Goal: Task Accomplishment & Management: Manage account settings

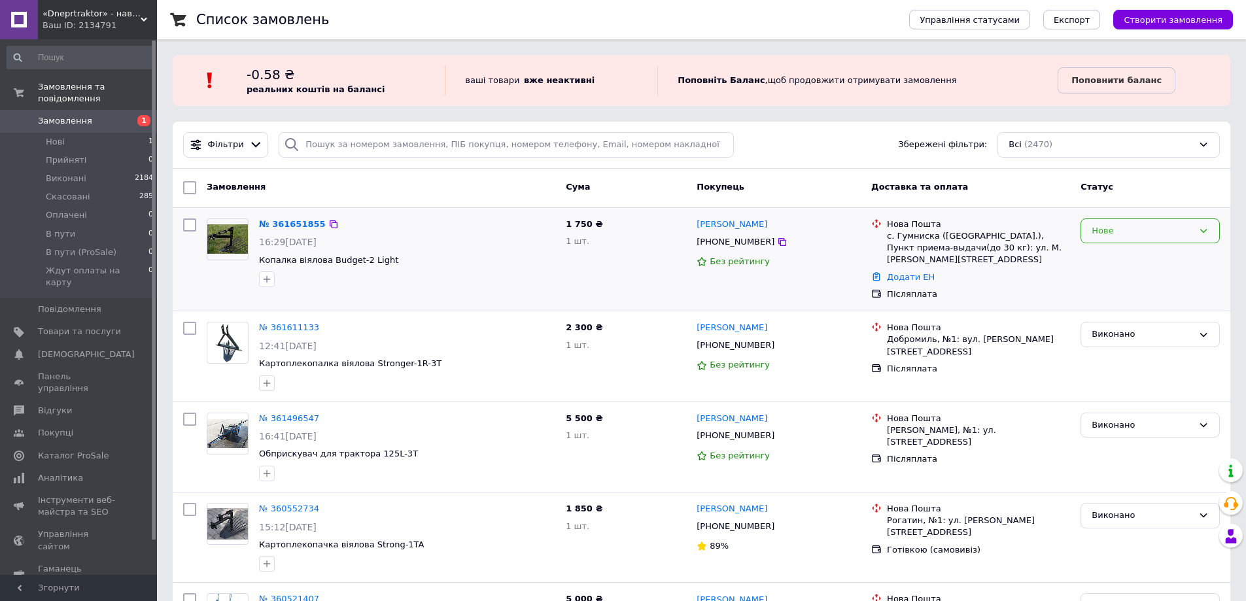
click at [1162, 226] on div "Нове" at bounding box center [1142, 231] width 101 height 14
click at [1120, 283] on li "Виконано" at bounding box center [1150, 282] width 138 height 24
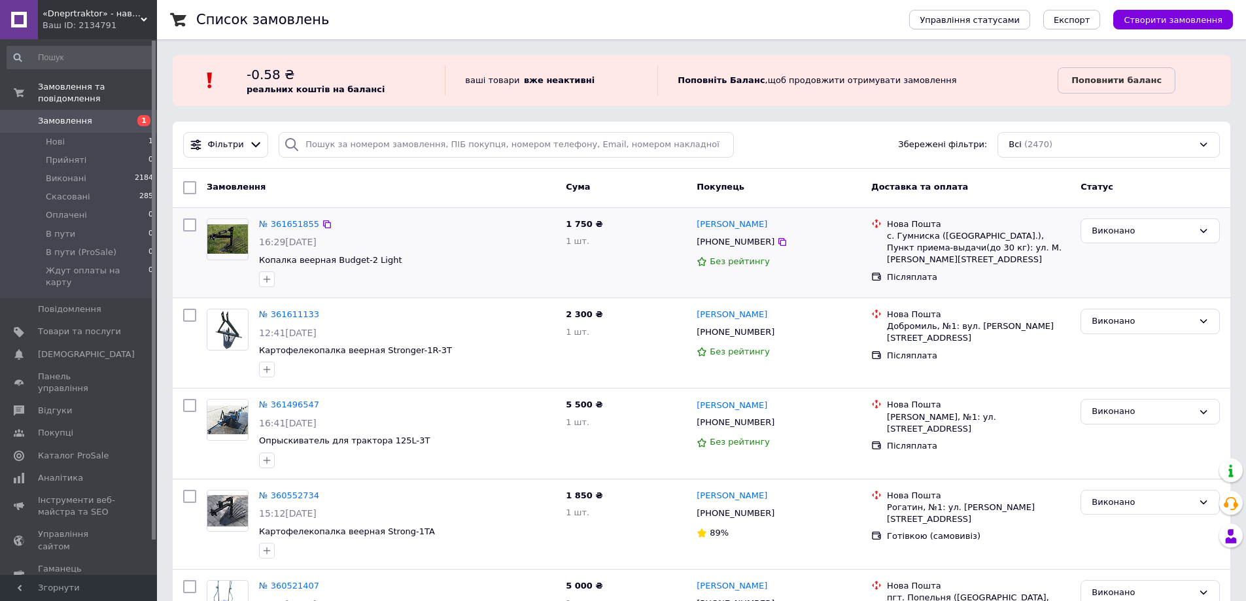
click at [90, 115] on span "Замовлення" at bounding box center [79, 121] width 83 height 12
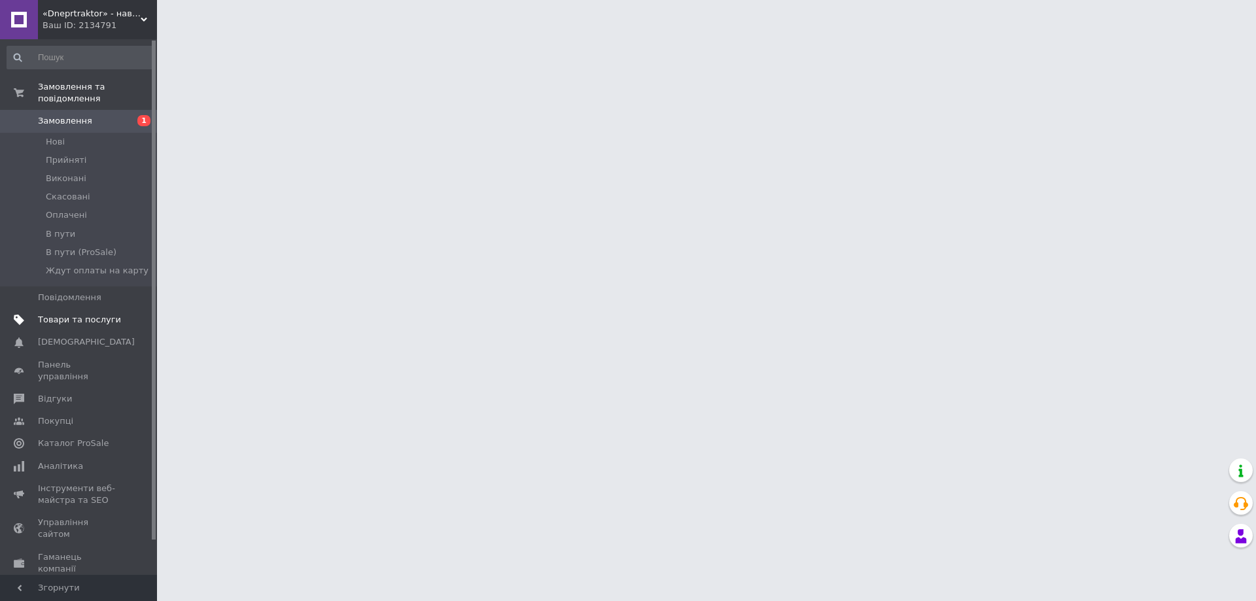
click at [78, 314] on span "Товари та послуги" at bounding box center [79, 320] width 83 height 12
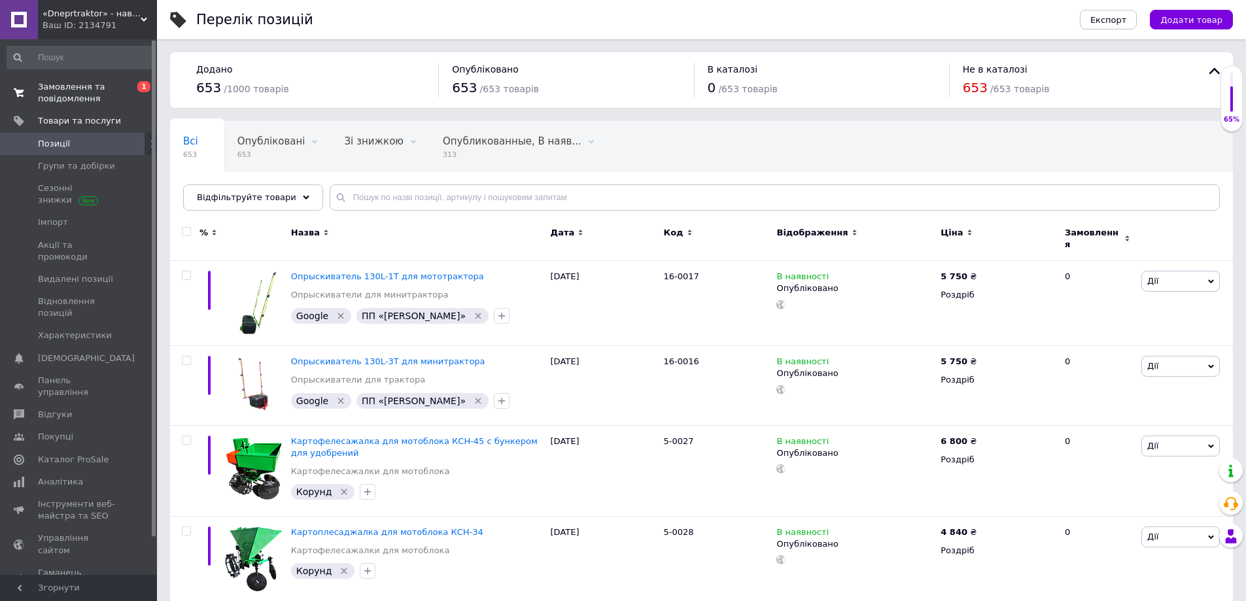
click at [80, 100] on span "Замовлення та повідомлення" at bounding box center [79, 93] width 83 height 24
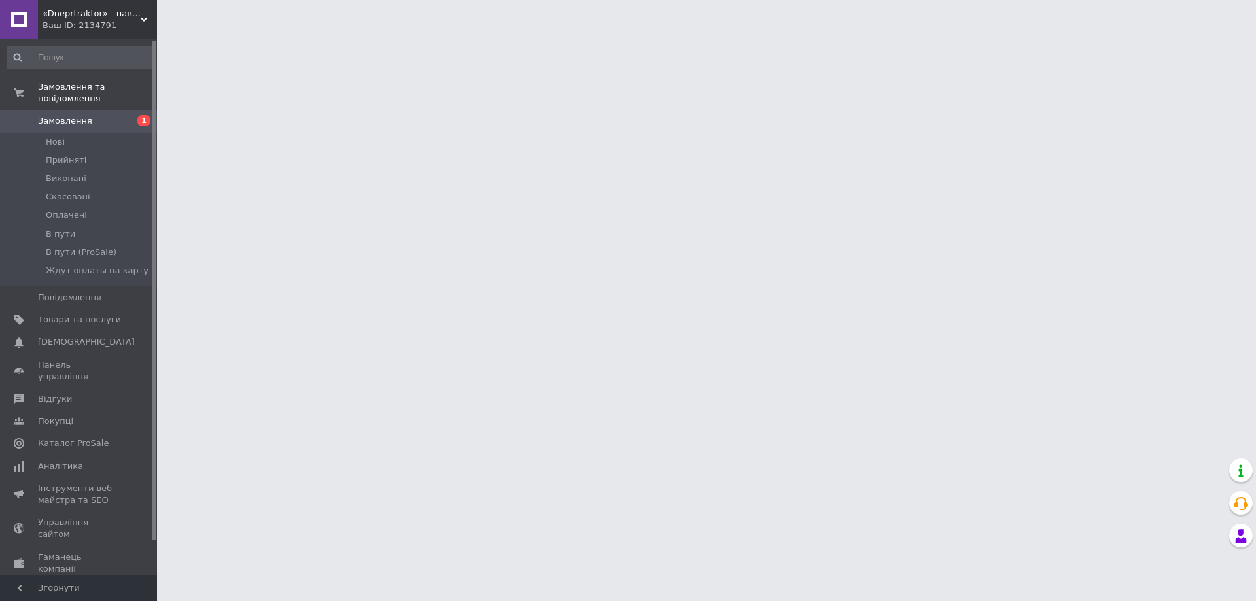
click at [107, 115] on span "Замовлення" at bounding box center [79, 121] width 83 height 12
